Goal: Information Seeking & Learning: Understand process/instructions

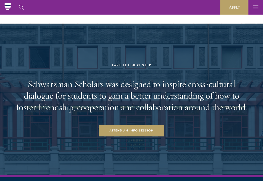
click at [257, 10] on icon "button" at bounding box center [256, 7] width 6 height 15
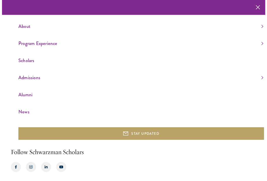
scroll to position [1124, 0]
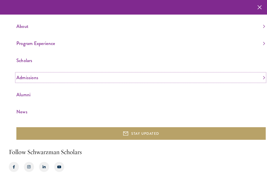
click at [37, 78] on link "Admissions" at bounding box center [140, 77] width 248 height 8
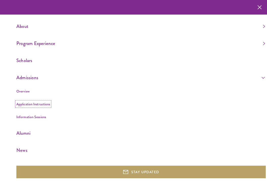
click at [34, 105] on link "Application Instructions" at bounding box center [33, 104] width 34 height 5
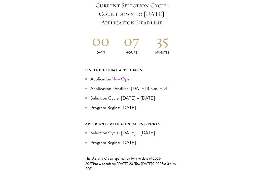
scroll to position [201, 0]
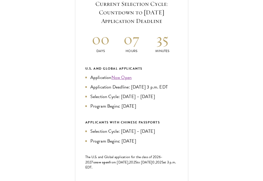
click at [94, 143] on div "APPLICANTS WITH CHINESE PASSPORTS Selection Cycle: [DATE] – [DATE] Program Begi…" at bounding box center [131, 132] width 93 height 25
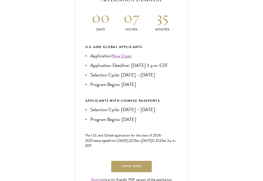
scroll to position [232, 0]
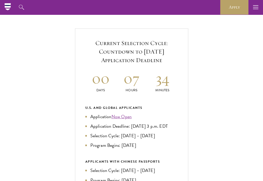
scroll to position [162, 0]
